Goal: Task Accomplishment & Management: Use online tool/utility

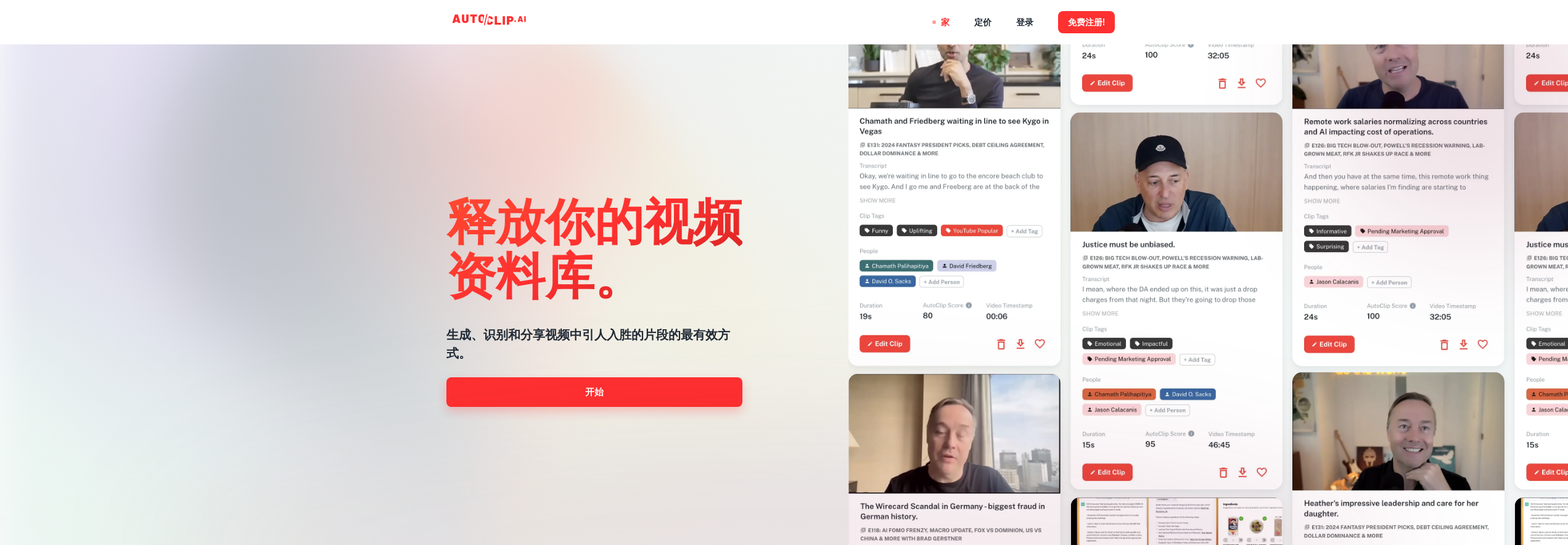
click at [614, 395] on link "开始" at bounding box center [593, 392] width 296 height 29
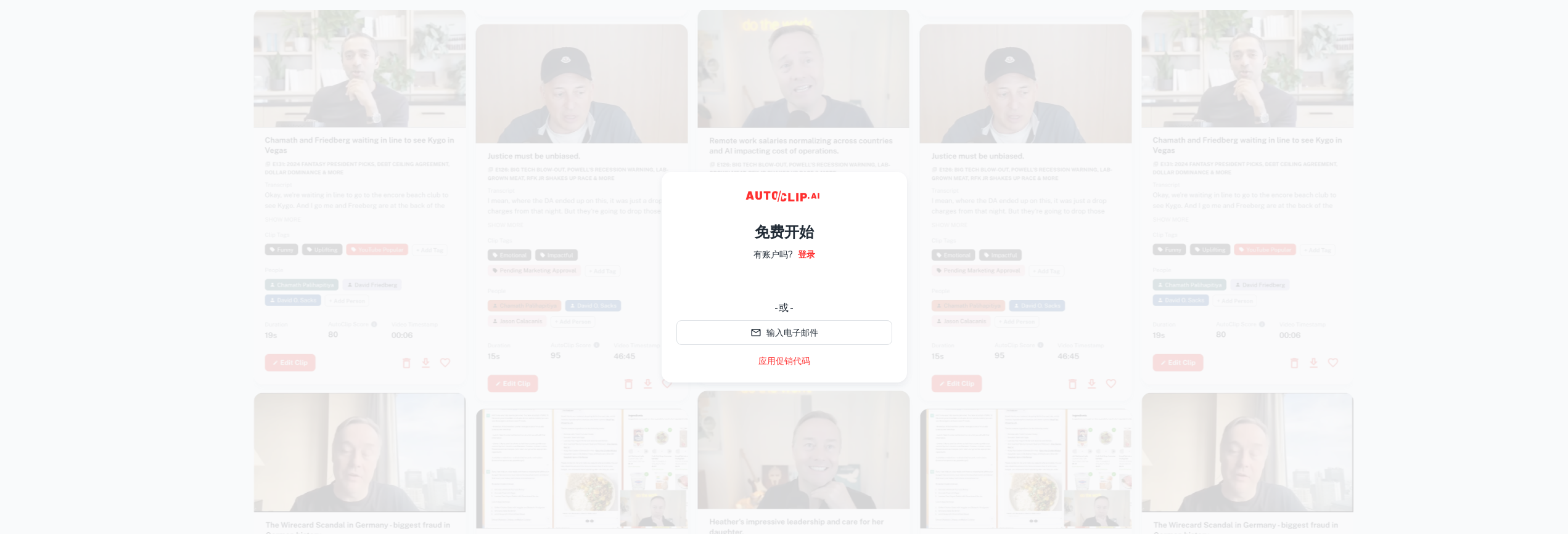
click at [782, 278] on div "谷歌 账号在风标签页中打开" at bounding box center [784, 283] width 216 height 27
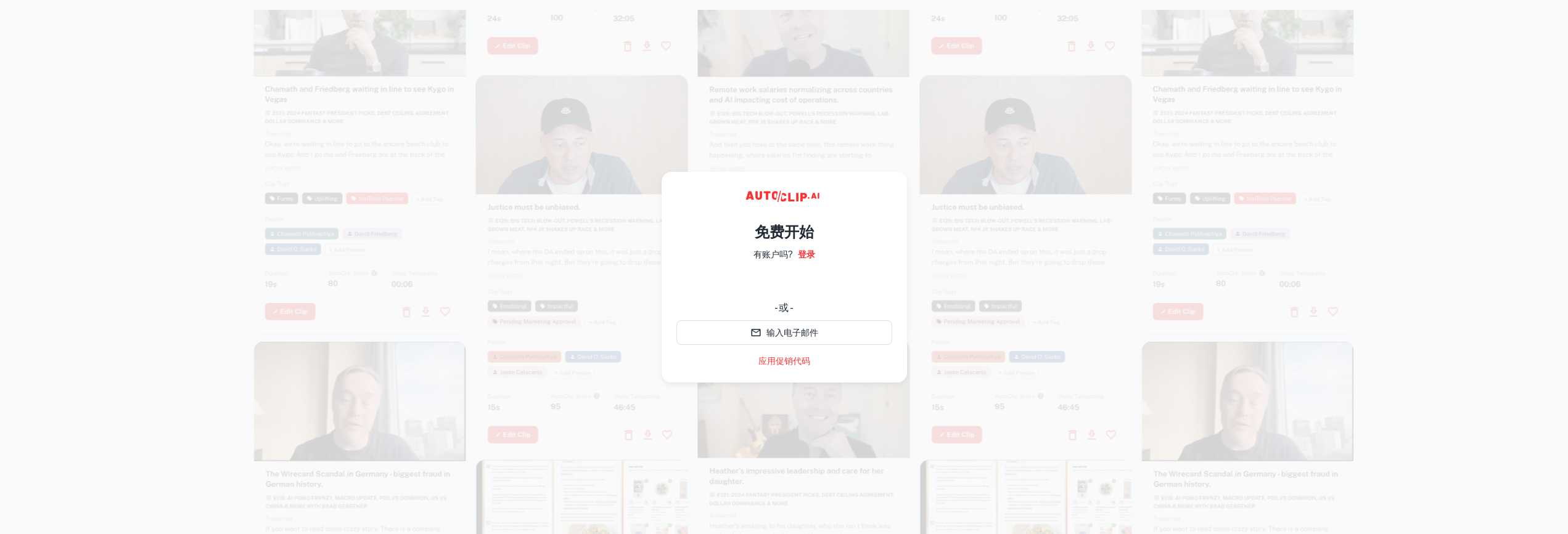
click at [826, 279] on div "谷歌 账号在风标签页中打开" at bounding box center [784, 283] width 216 height 27
